Goal: Information Seeking & Learning: Learn about a topic

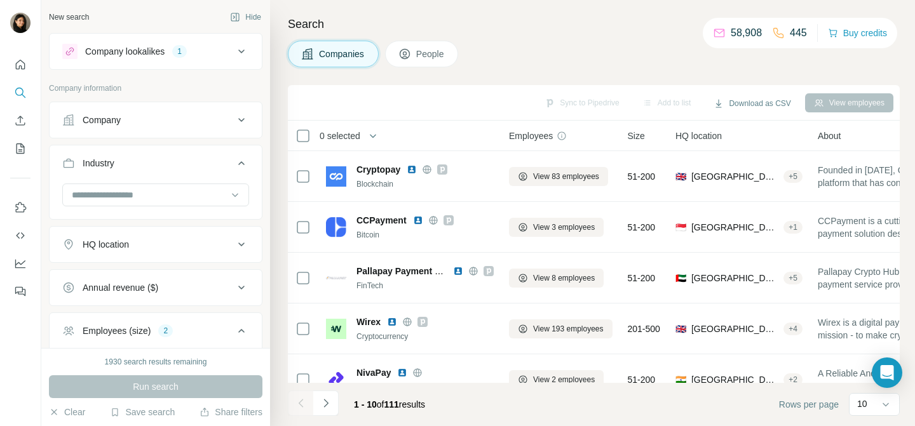
scroll to position [276, 596]
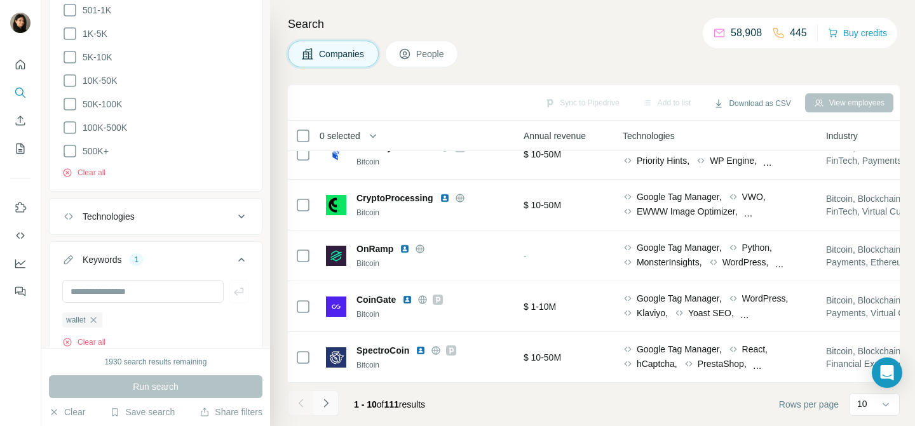
click at [323, 403] on icon "Navigate to next page" at bounding box center [325, 403] width 13 height 13
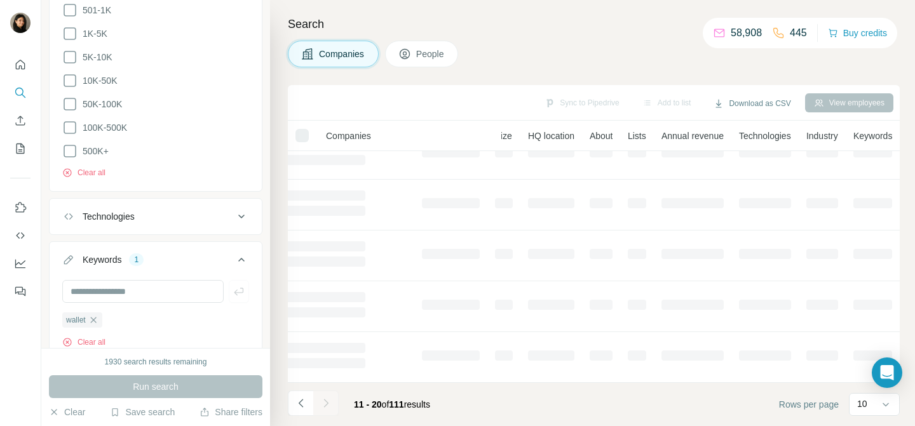
scroll to position [276, 112]
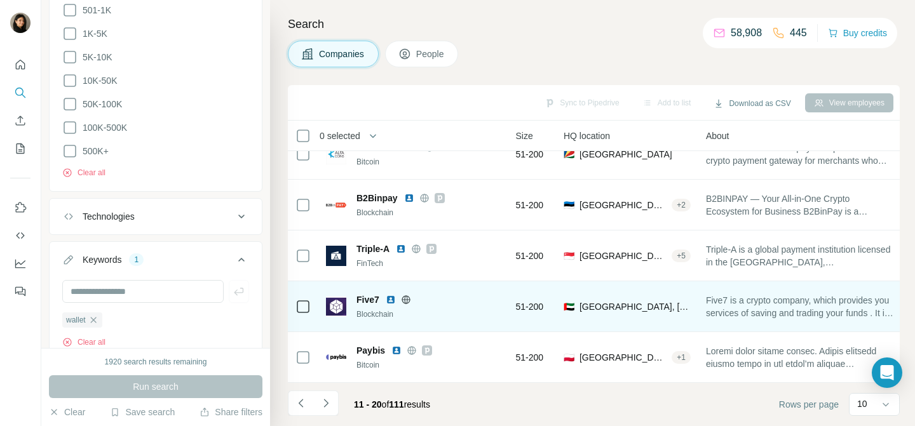
click at [391, 299] on img at bounding box center [391, 300] width 10 height 10
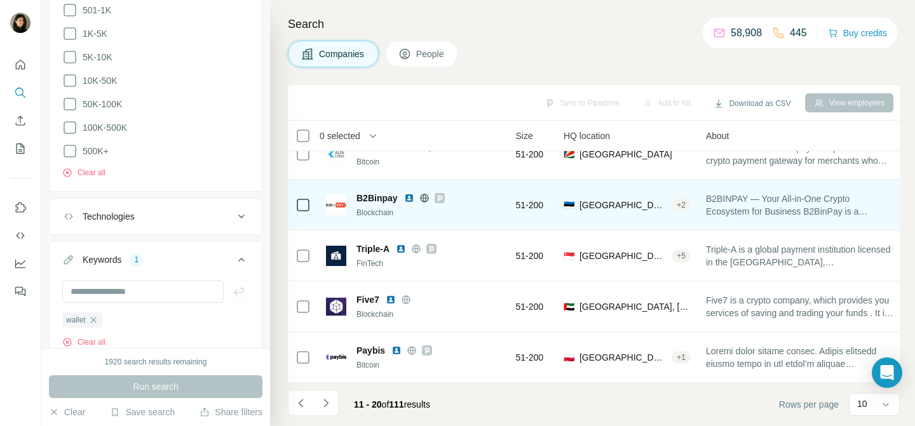
click at [405, 199] on img at bounding box center [409, 198] width 10 height 10
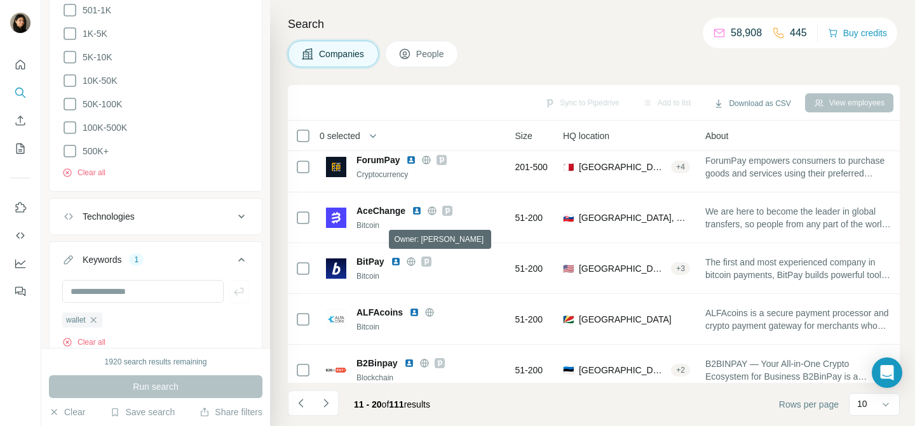
scroll to position [109, 112]
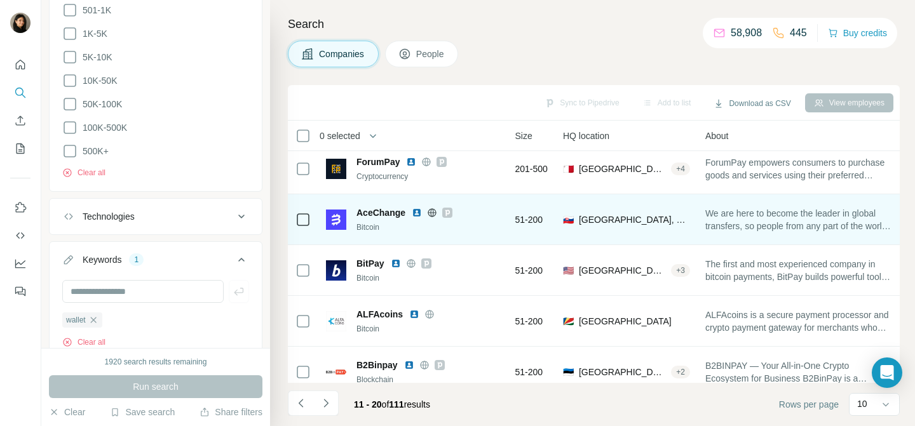
click at [417, 211] on img at bounding box center [417, 213] width 10 height 10
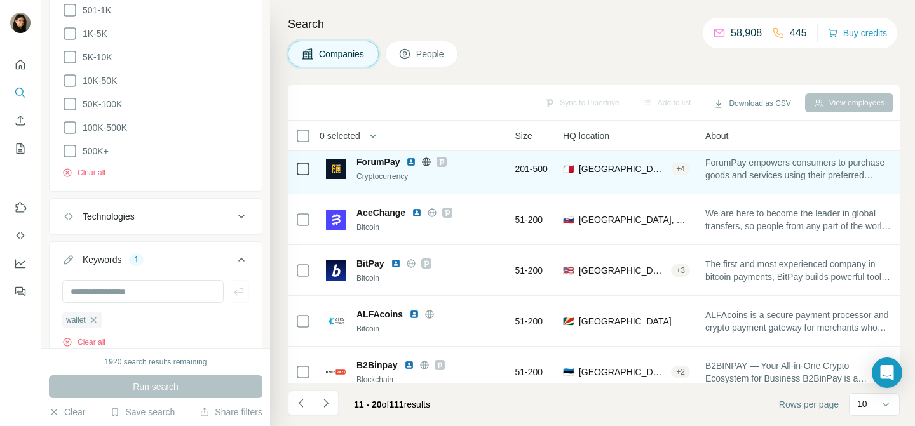
click at [410, 158] on img at bounding box center [411, 162] width 10 height 10
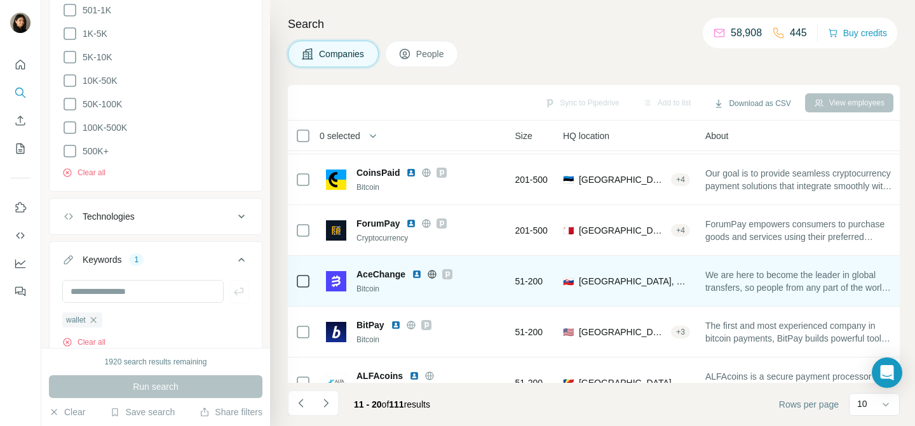
scroll to position [0, 112]
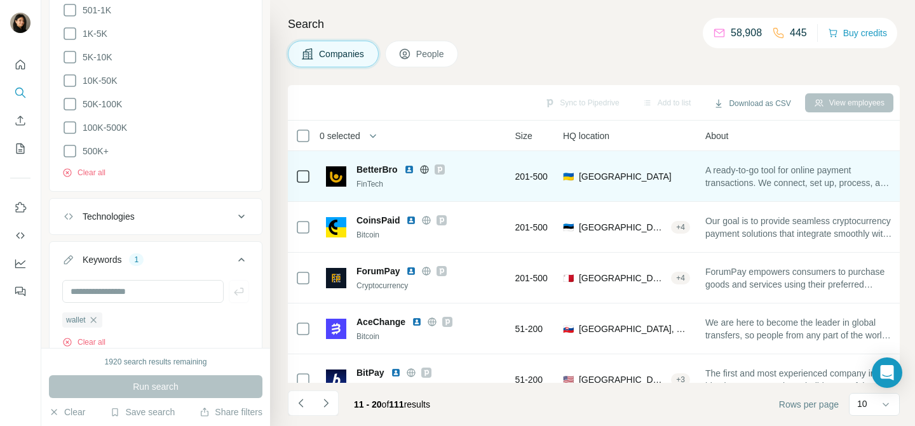
click at [407, 170] on img at bounding box center [409, 170] width 10 height 10
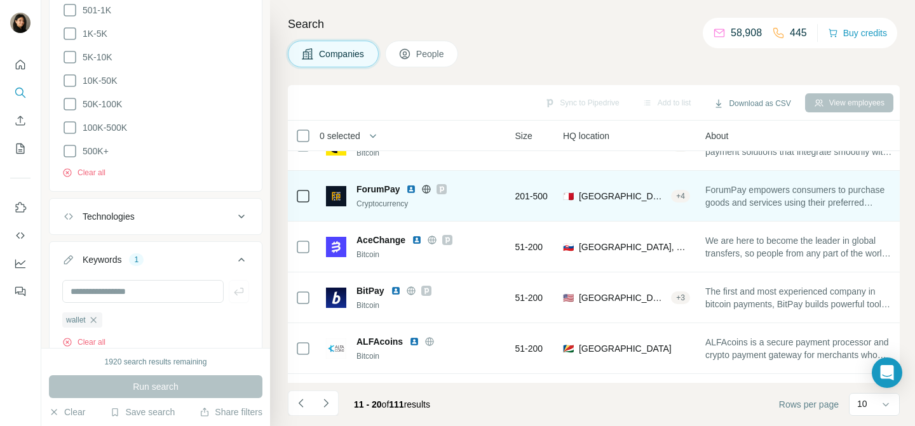
scroll to position [87, 112]
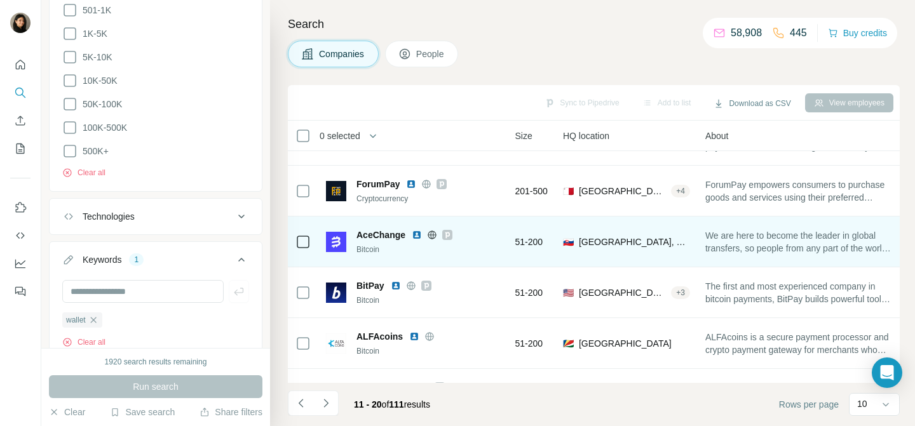
click at [419, 234] on img at bounding box center [417, 235] width 10 height 10
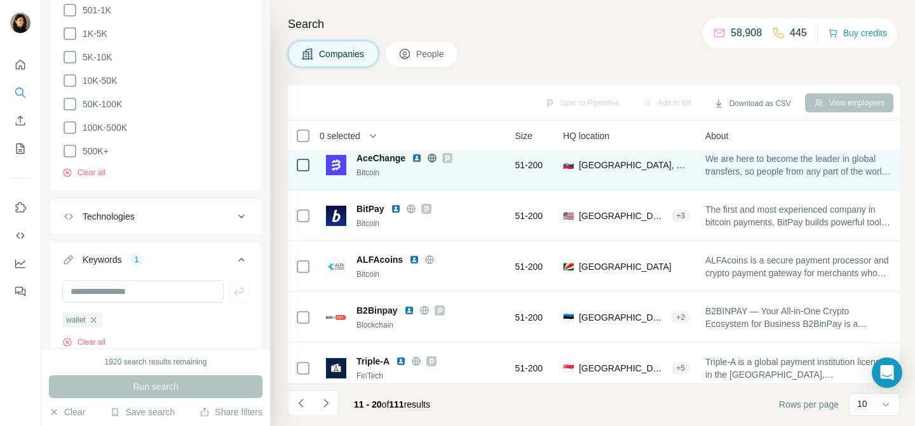
scroll to position [195, 112]
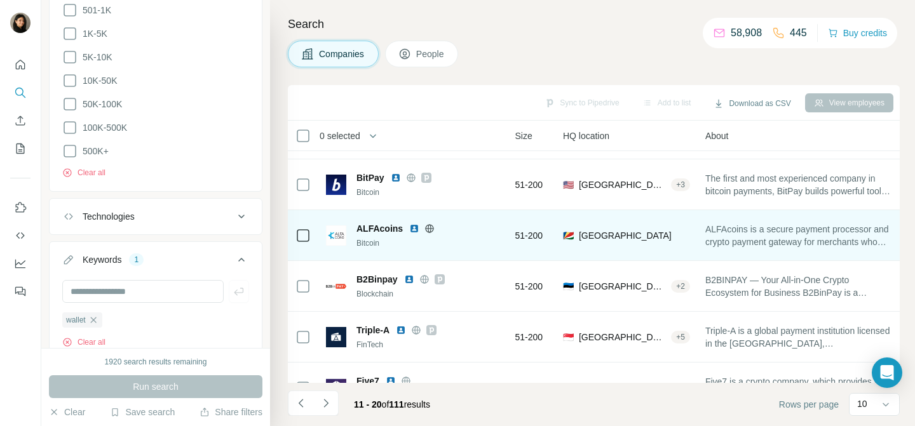
click at [413, 226] on img at bounding box center [414, 229] width 10 height 10
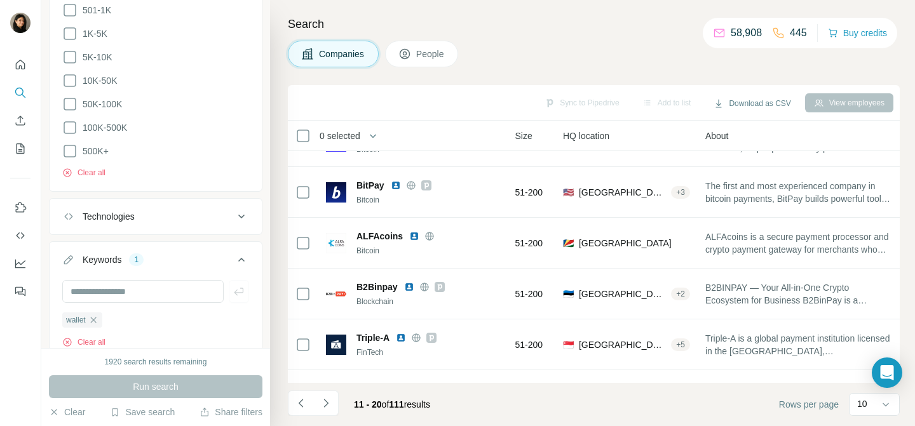
scroll to position [276, 112]
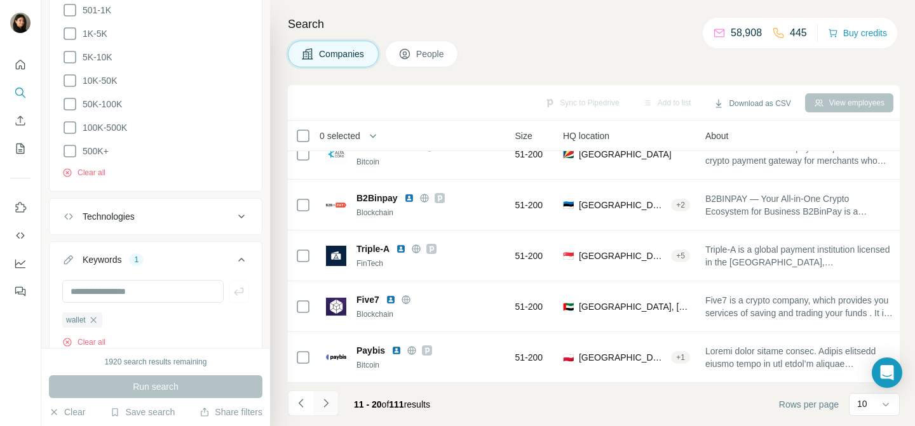
click at [325, 401] on icon "Navigate to next page" at bounding box center [325, 403] width 4 height 8
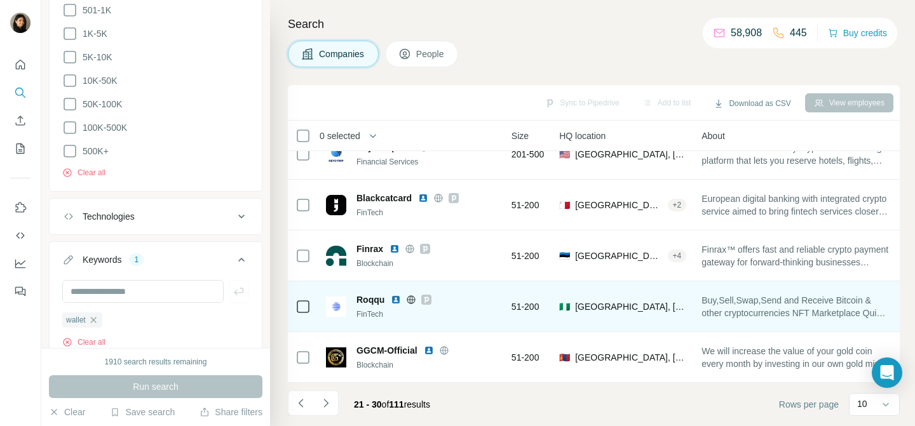
scroll to position [0, 112]
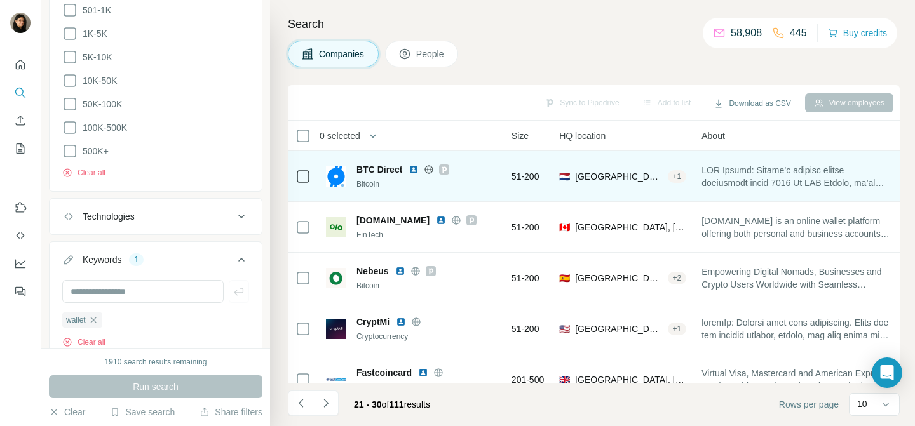
click at [414, 169] on img at bounding box center [413, 170] width 10 height 10
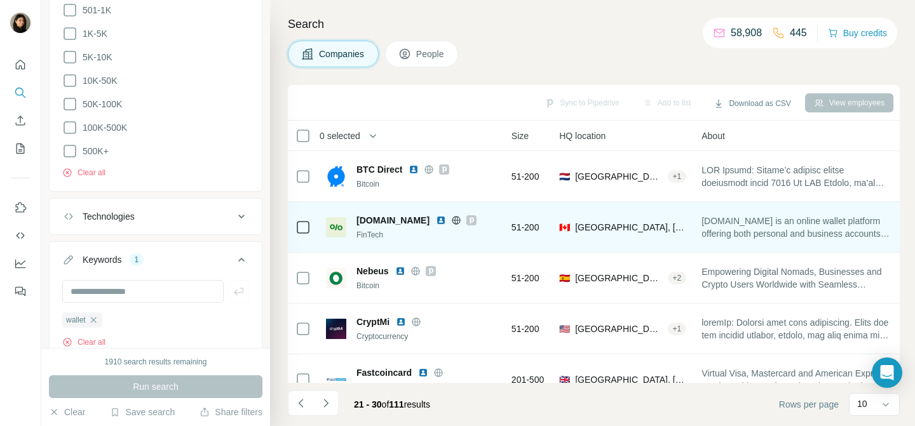
click at [436, 215] on div at bounding box center [456, 220] width 41 height 10
click at [436, 221] on img at bounding box center [441, 220] width 10 height 10
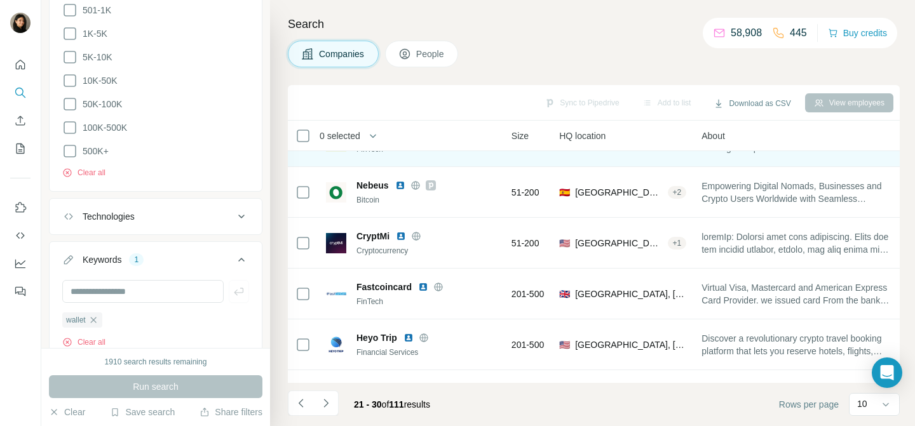
scroll to position [100, 112]
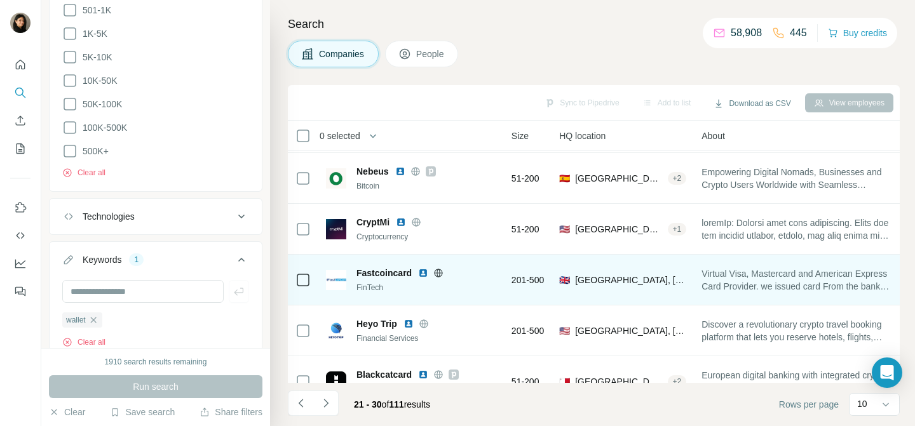
click at [422, 272] on img at bounding box center [423, 273] width 10 height 10
